Goal: Contribute content

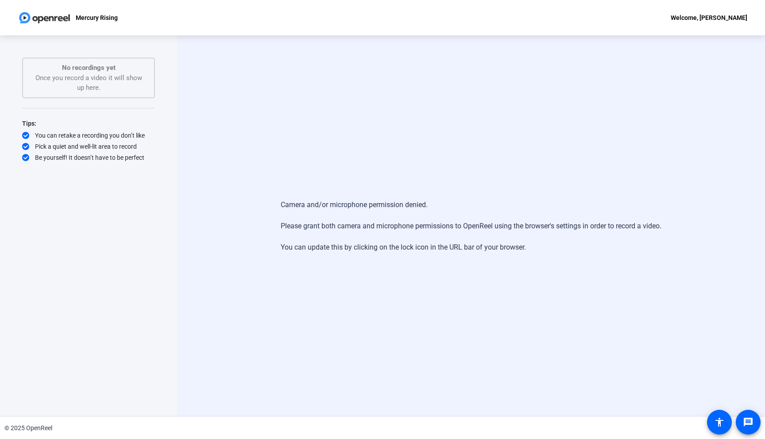
click at [382, 235] on div "Camera and/or microphone permission denied. Please grant both camera and microp…" at bounding box center [471, 226] width 381 height 71
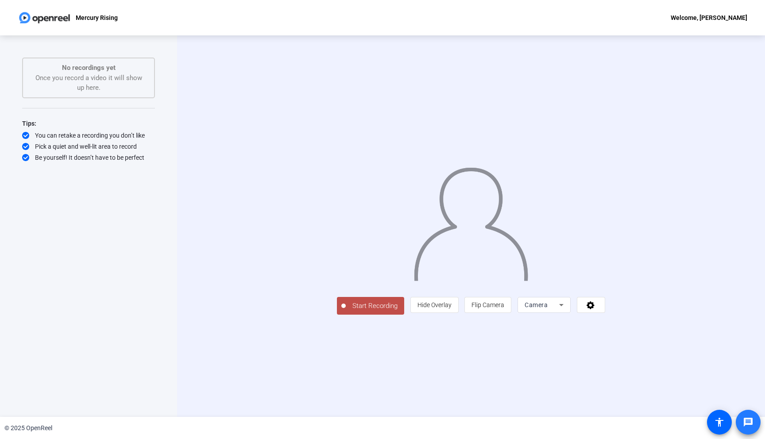
click at [746, 421] on mat-icon "message" at bounding box center [748, 422] width 11 height 11
click at [567, 310] on icon at bounding box center [561, 305] width 11 height 11
click at [671, 370] on div at bounding box center [382, 219] width 765 height 439
click at [596, 309] on icon at bounding box center [591, 305] width 10 height 9
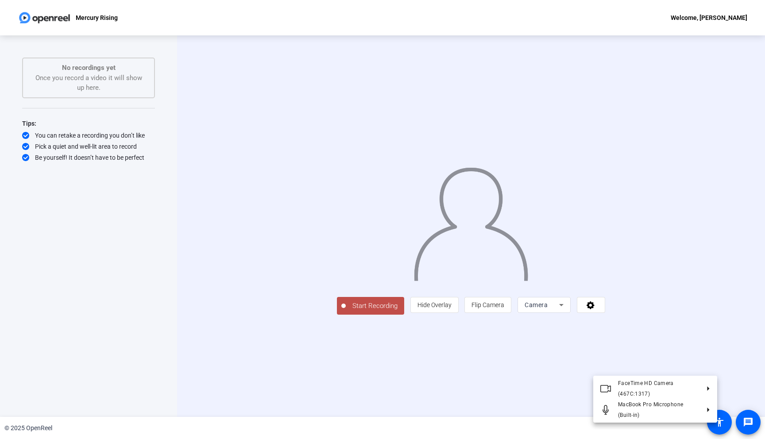
click at [727, 356] on div at bounding box center [382, 219] width 765 height 439
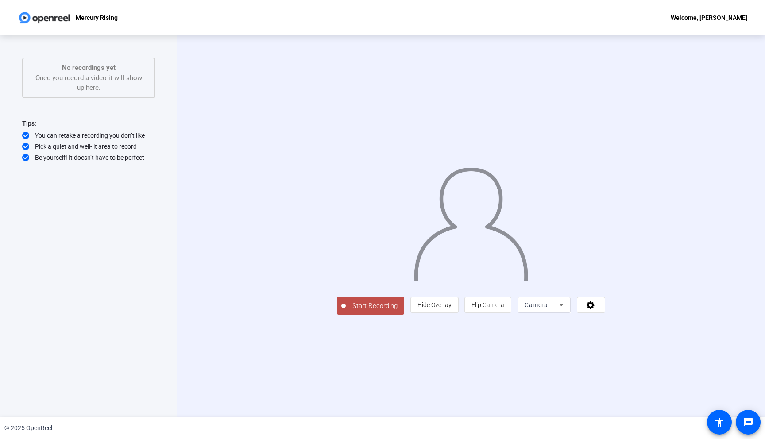
click at [92, 83] on div "No recordings yet Once you record a video it will show up here." at bounding box center [88, 78] width 113 height 30
drag, startPoint x: 104, startPoint y: 87, endPoint x: 49, endPoint y: 69, distance: 58.2
click at [49, 69] on div "No recordings yet Once you record a video it will show up here." at bounding box center [88, 78] width 113 height 30
click at [61, 175] on div "Start Recording No recordings yet Once you record a video it will show up here.…" at bounding box center [88, 217] width 133 height 319
click at [452, 309] on span "Hide Overlay" at bounding box center [435, 305] width 34 height 7
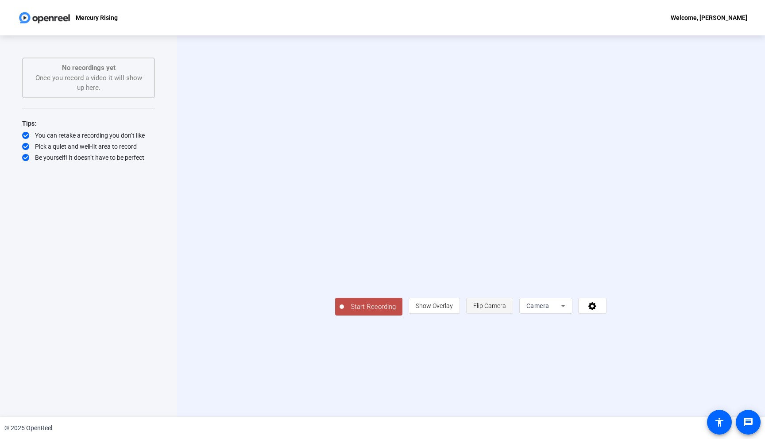
click at [506, 309] on span "Flip Camera" at bounding box center [489, 305] width 33 height 7
click at [549, 309] on span "Camera" at bounding box center [537, 305] width 23 height 7
click at [652, 325] on mat-option "Screen" at bounding box center [656, 323] width 53 height 18
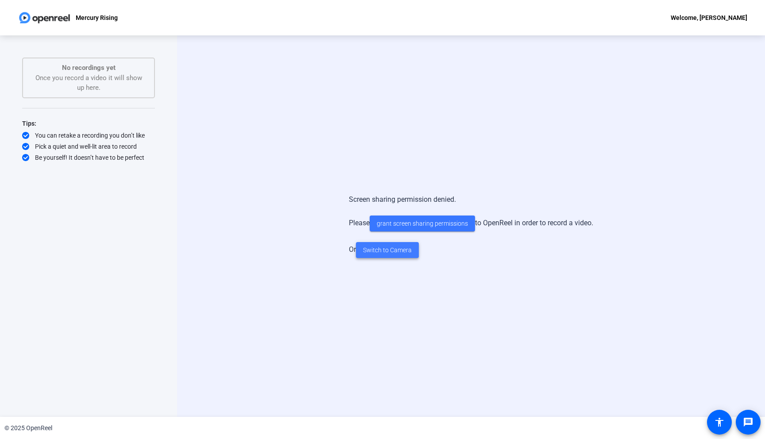
click at [377, 246] on span "Switch to Camera" at bounding box center [387, 250] width 49 height 9
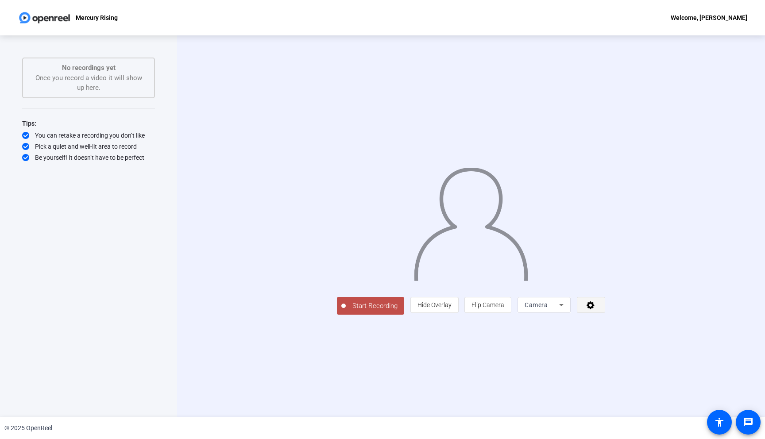
click at [596, 309] on icon at bounding box center [591, 305] width 10 height 9
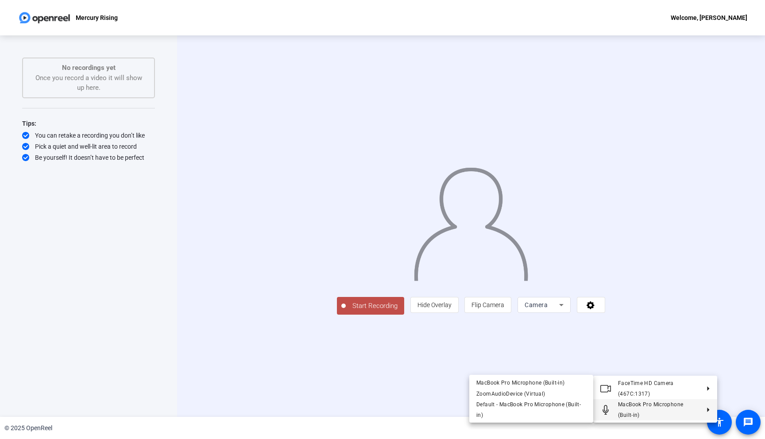
click at [748, 383] on div at bounding box center [382, 219] width 765 height 439
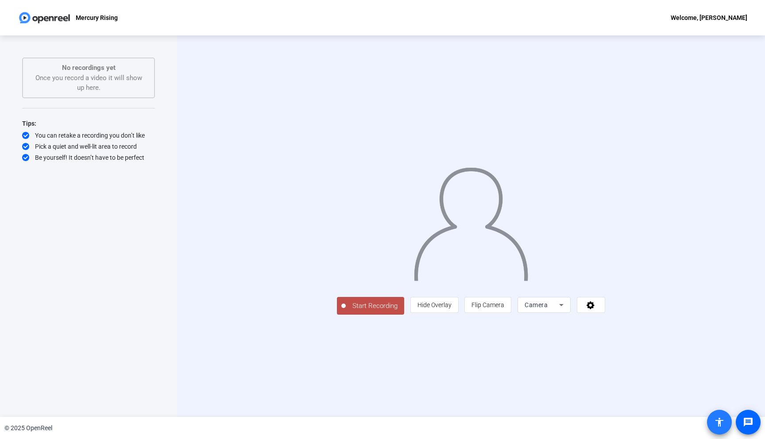
click at [723, 419] on mat-icon "accessibility" at bounding box center [719, 422] width 11 height 11
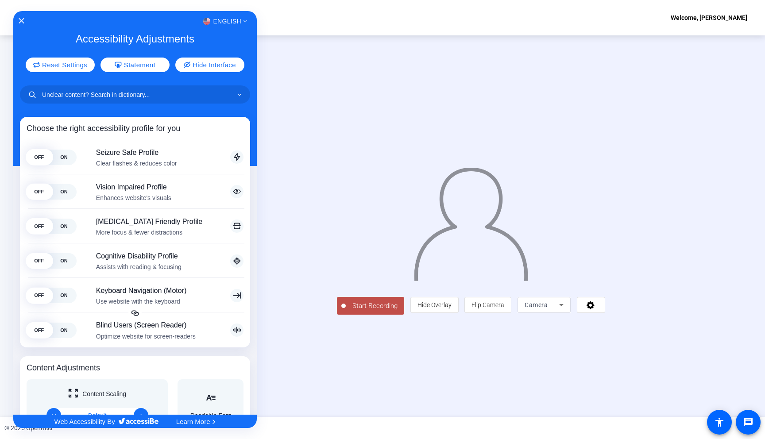
click at [17, 22] on div "English" at bounding box center [135, 21] width 244 height 12
click at [23, 11] on div "English Accessibility Adjustments Reset Settings Statement Hide Interface Choos…" at bounding box center [135, 213] width 244 height 404
click at [20, 16] on div "English" at bounding box center [135, 21] width 244 height 12
click at [21, 18] on icon "Close Accessibility Interface" at bounding box center [21, 21] width 6 height 6
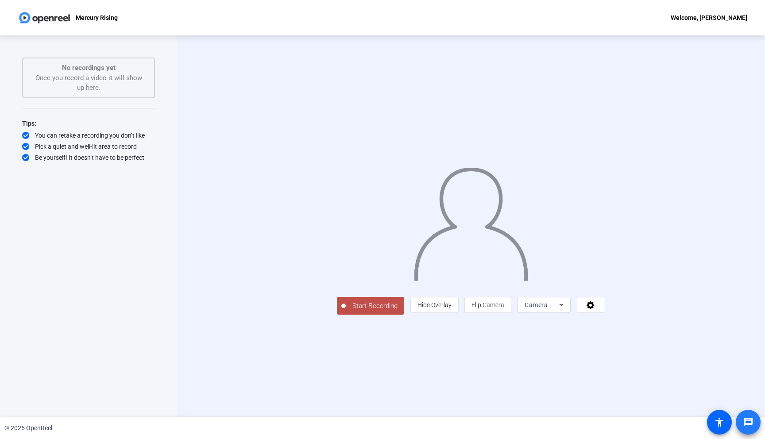
click at [744, 419] on mat-icon "message" at bounding box center [748, 422] width 11 height 11
click at [452, 309] on span "Hide Overlay" at bounding box center [435, 305] width 34 height 7
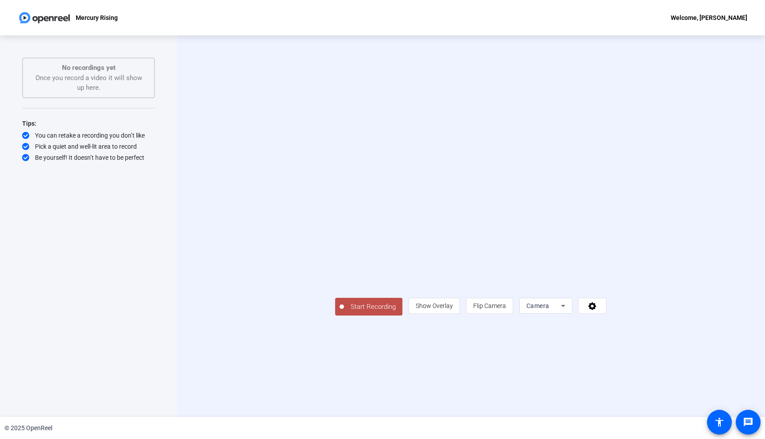
click at [107, 235] on div "Start Recording No recordings yet Once you record a video it will show up here.…" at bounding box center [88, 217] width 133 height 319
drag, startPoint x: 104, startPoint y: 89, endPoint x: 58, endPoint y: 66, distance: 51.5
click at [57, 66] on div "No recordings yet Once you record a video it will show up here." at bounding box center [88, 78] width 113 height 30
click at [58, 66] on p "No recordings yet" at bounding box center [88, 68] width 113 height 10
click at [549, 309] on span "Camera" at bounding box center [537, 305] width 23 height 7
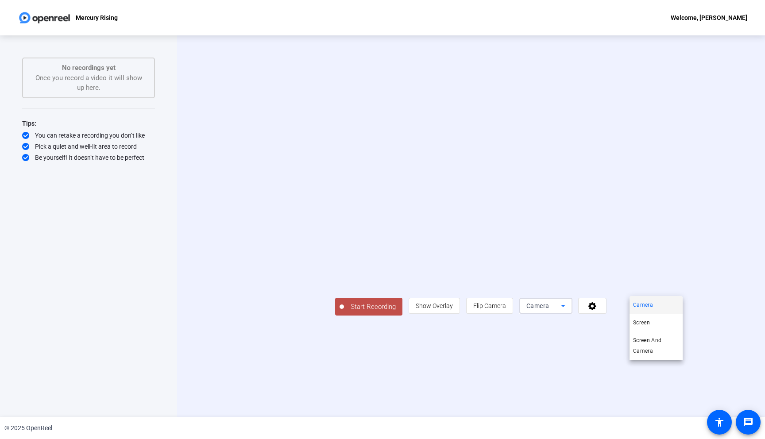
click at [147, 297] on div at bounding box center [382, 219] width 765 height 439
click at [606, 317] on span at bounding box center [592, 305] width 27 height 21
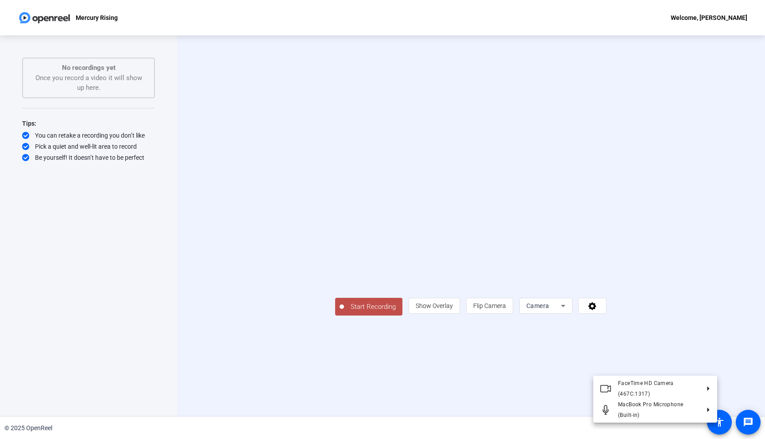
click at [712, 369] on div at bounding box center [382, 219] width 765 height 439
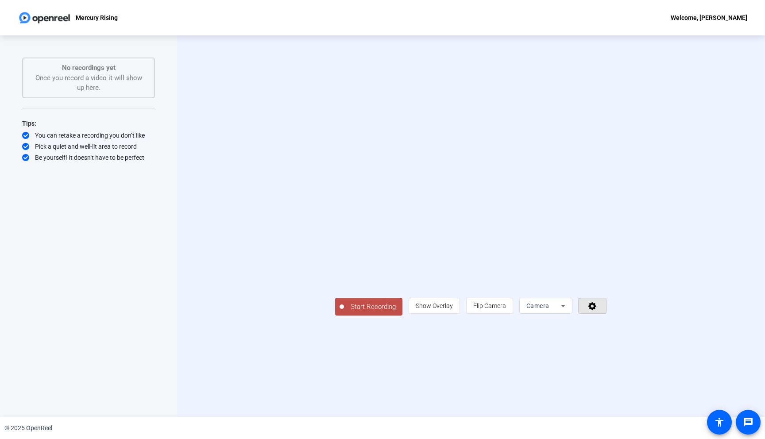
click at [606, 317] on span at bounding box center [592, 305] width 27 height 21
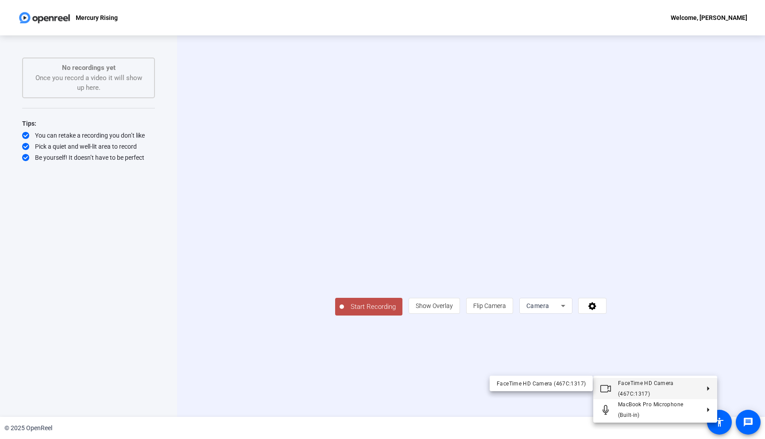
drag, startPoint x: 707, startPoint y: 391, endPoint x: 744, endPoint y: 359, distance: 49.3
click at [744, 359] on div "FaceTime HD Camera (467C:1317) MacBook Pro Microphone (Built-in) FaceTime HD Ca…" at bounding box center [382, 219] width 765 height 439
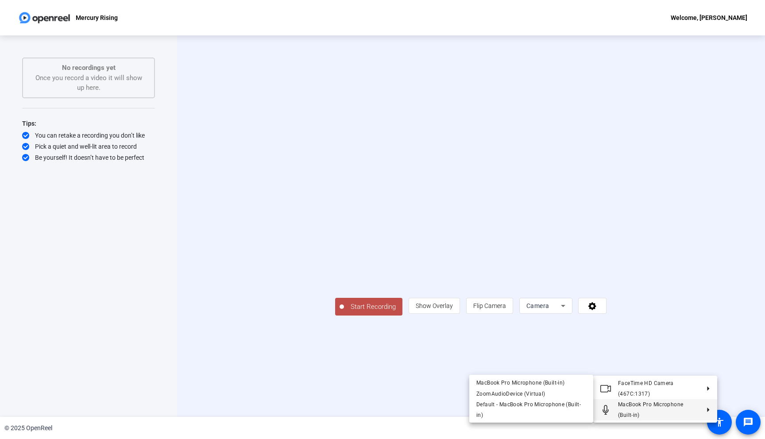
click at [201, 305] on div at bounding box center [382, 219] width 765 height 439
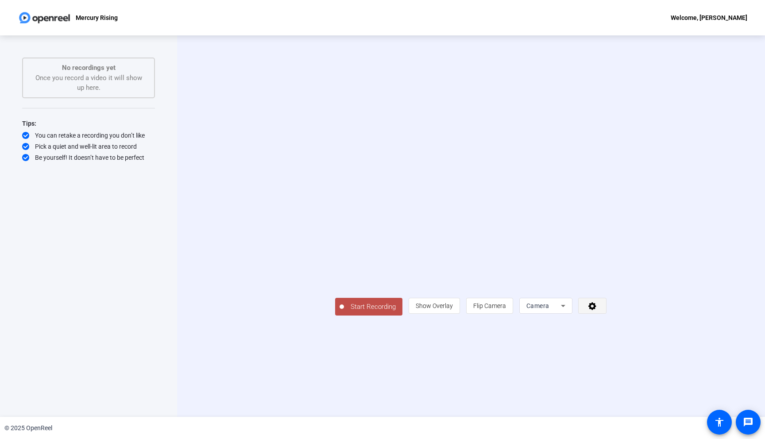
click at [606, 317] on span at bounding box center [592, 305] width 27 height 21
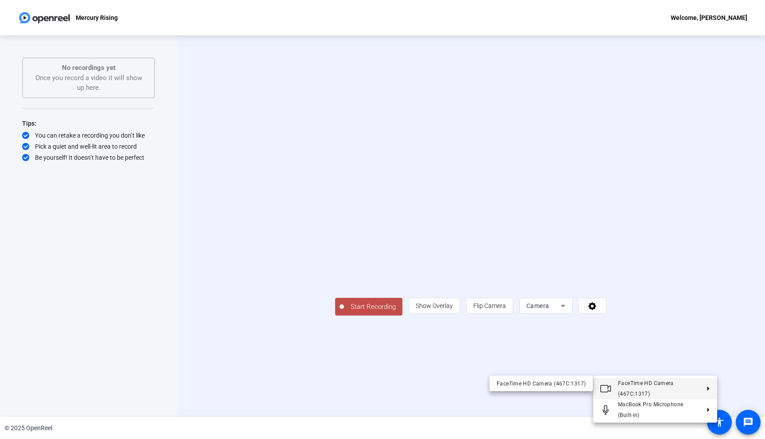
click at [734, 354] on div at bounding box center [382, 219] width 765 height 439
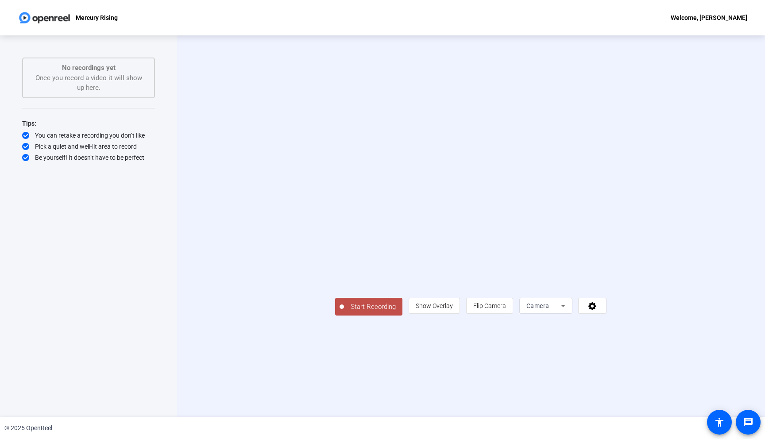
click at [120, 229] on div "Start Recording No recordings yet Once you record a video it will show up here.…" at bounding box center [88, 217] width 133 height 319
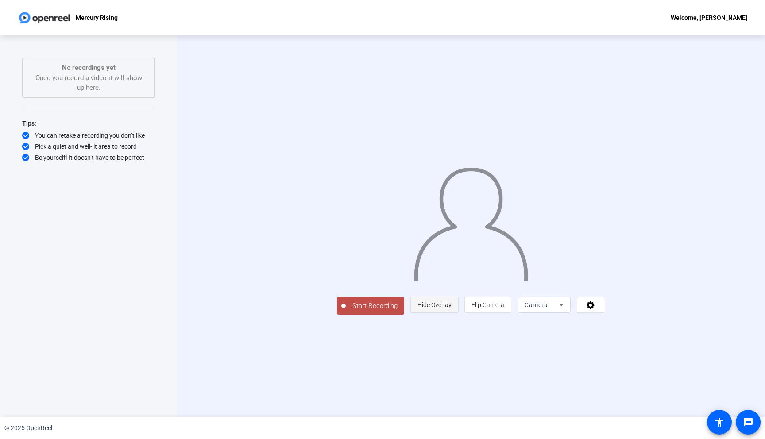
click at [452, 313] on span "Hide Overlay" at bounding box center [435, 305] width 34 height 17
